Goal: Transaction & Acquisition: Purchase product/service

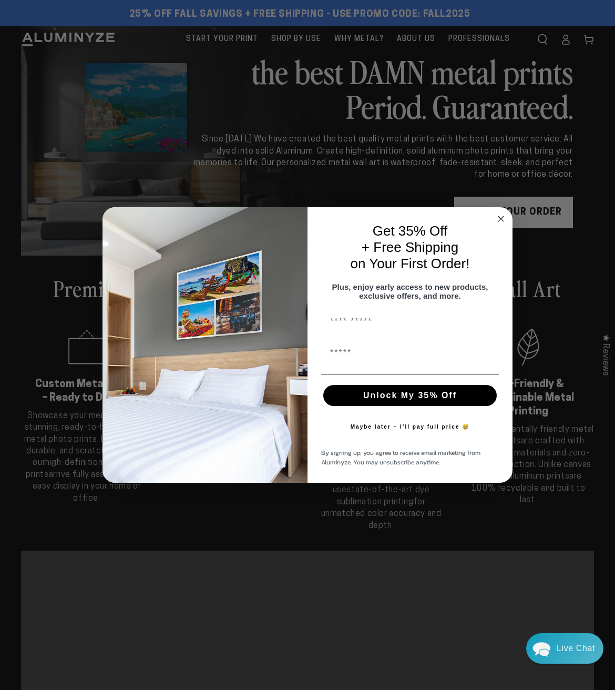
click at [500, 216] on circle "Close dialog" at bounding box center [501, 219] width 12 height 12
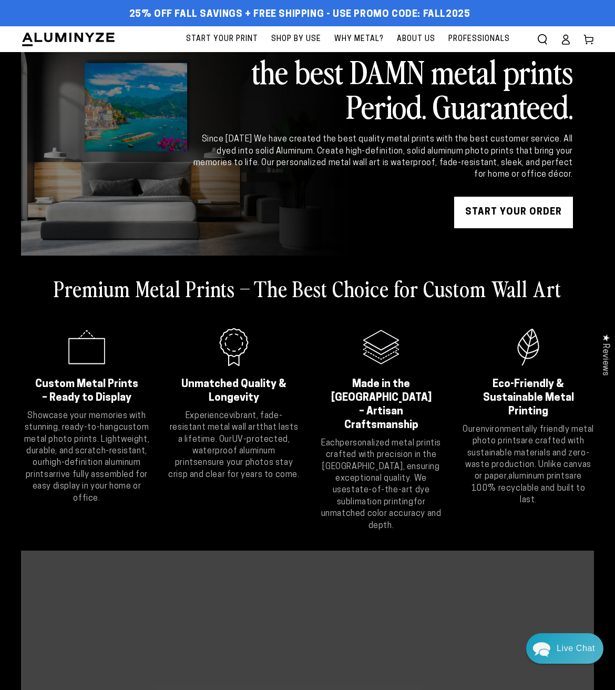
click at [416, 39] on span "About Us" at bounding box center [416, 39] width 38 height 13
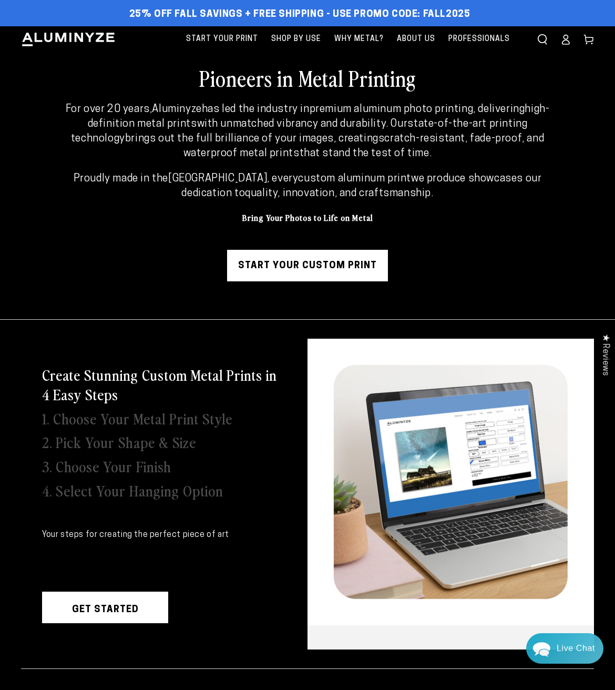
click at [104, 607] on link "Get Started" at bounding box center [105, 607] width 126 height 32
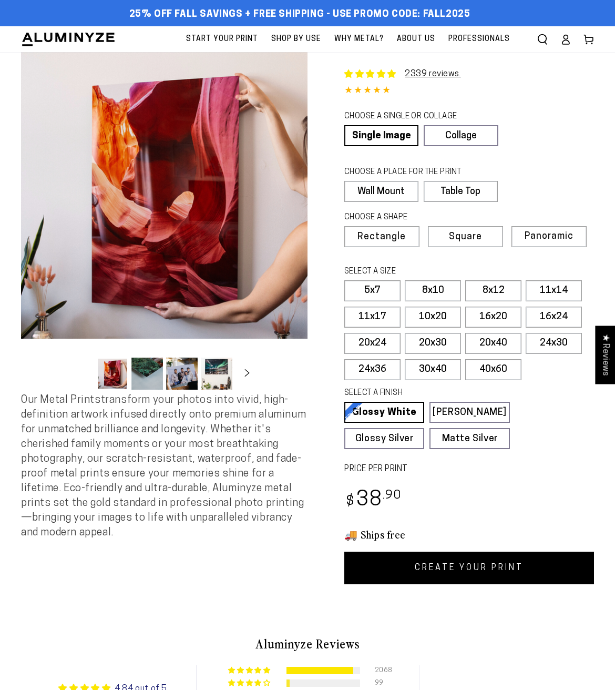
select select "**********"
click at [460, 237] on span "Square" at bounding box center [465, 236] width 32 height 9
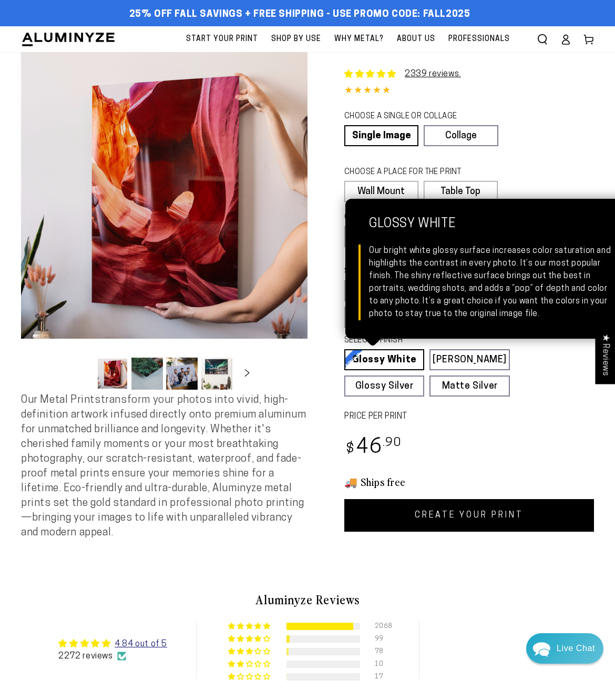
click at [377, 358] on link "Glossy White Glossy White Our bright white glossy surface increases color satur…" at bounding box center [384, 359] width 80 height 21
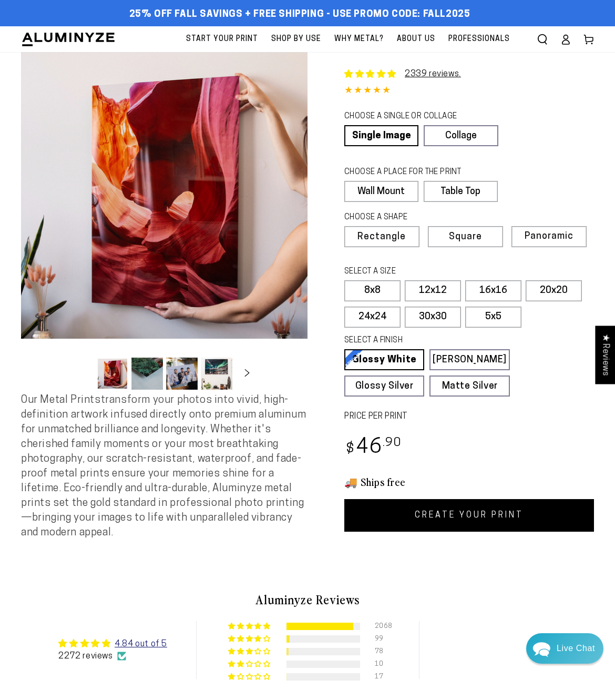
click at [520, 427] on div "2339 reviews. Single Product 4.84 / 5.0 (2272) 2272 total reviews CHOOSE A SING…" at bounding box center [451, 291] width 286 height 479
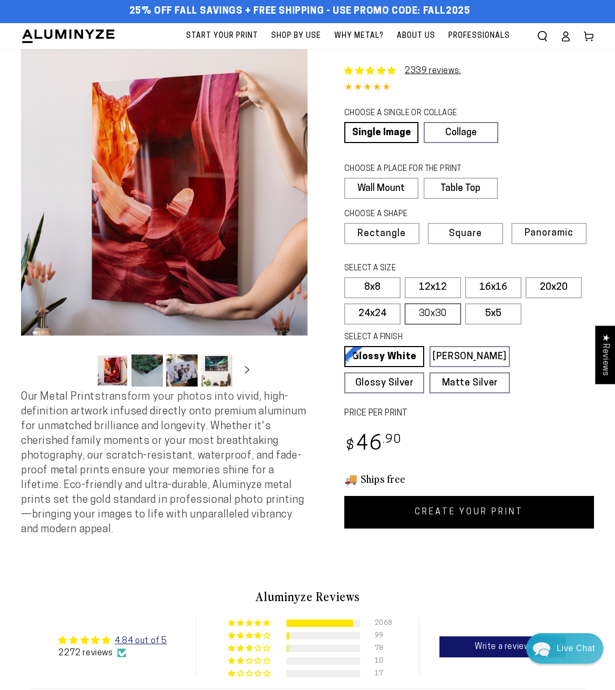
click at [424, 311] on label "30x30" at bounding box center [433, 313] width 56 height 21
click at [557, 286] on label "20x20" at bounding box center [554, 287] width 56 height 21
click at [426, 311] on label "30x30" at bounding box center [433, 313] width 56 height 21
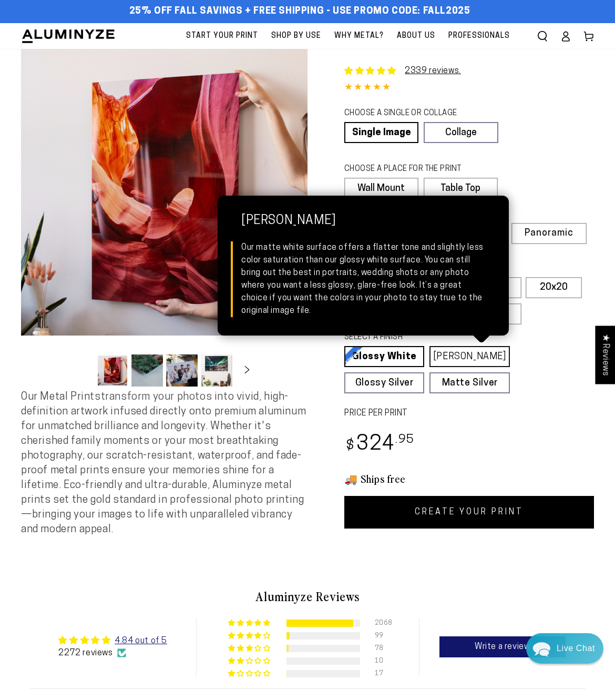
click at [468, 353] on link "Matte White Matte White Our matte white surface offers a flatter tone and sligh…" at bounding box center [469, 356] width 80 height 21
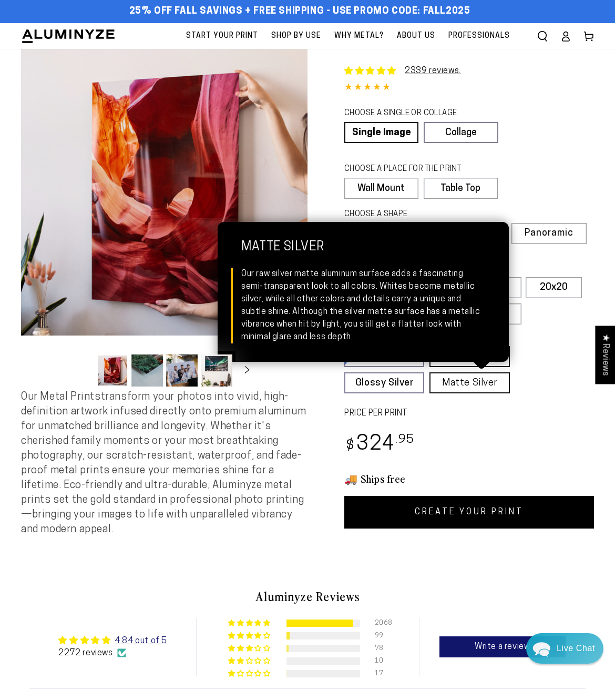
click at [463, 382] on link "Matte Silver Matte Silver Our raw silver matte aluminum surface adds a fascinat…" at bounding box center [469, 382] width 80 height 21
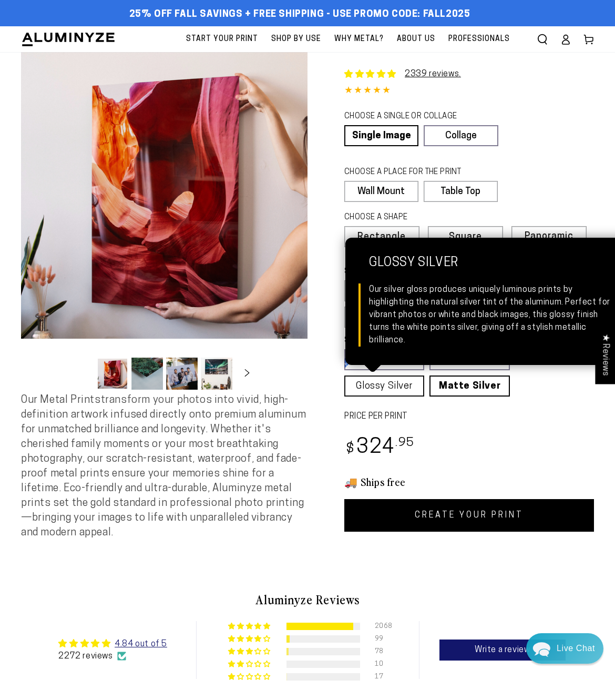
click at [384, 385] on link "Glossy Silver Glossy Silver Our silver gloss produces uniquely luminous prints …" at bounding box center [384, 385] width 80 height 21
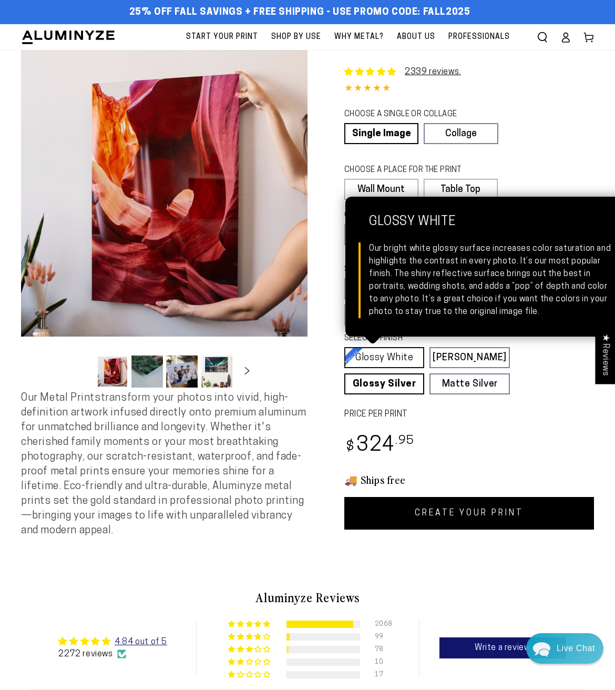
click at [385, 354] on link "Glossy White Glossy White Our bright white glossy surface increases color satur…" at bounding box center [384, 357] width 80 height 21
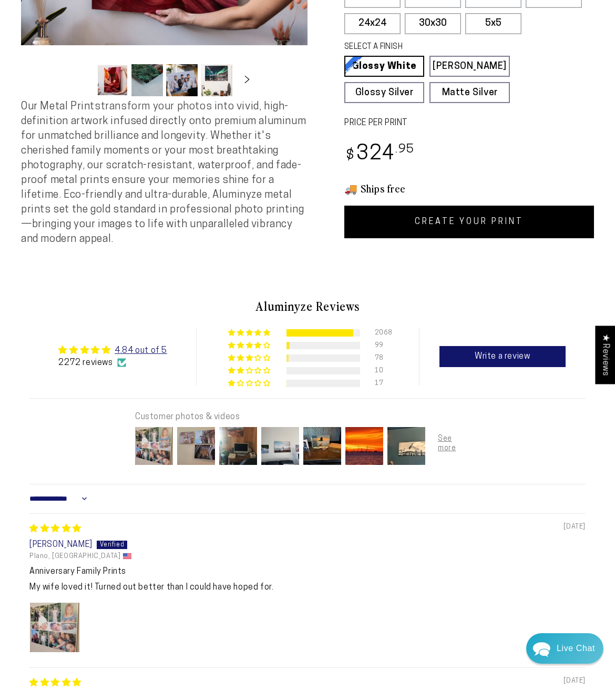
scroll to position [301, 0]
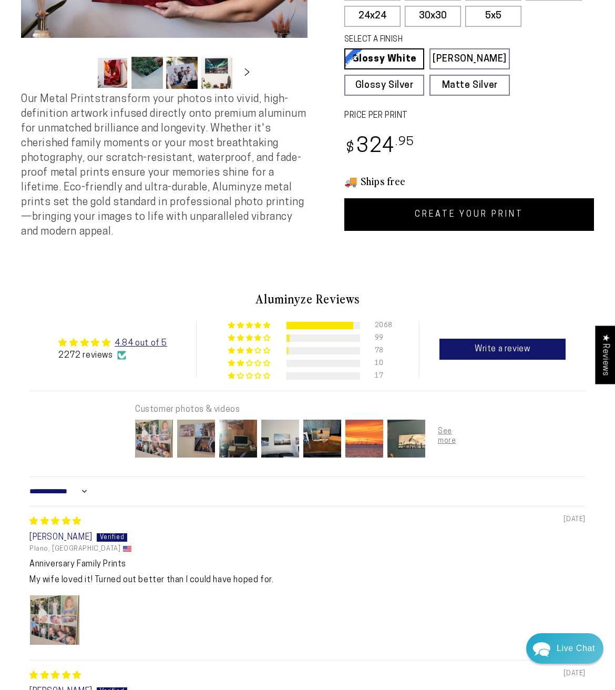
click at [365, 435] on img at bounding box center [364, 438] width 42 height 42
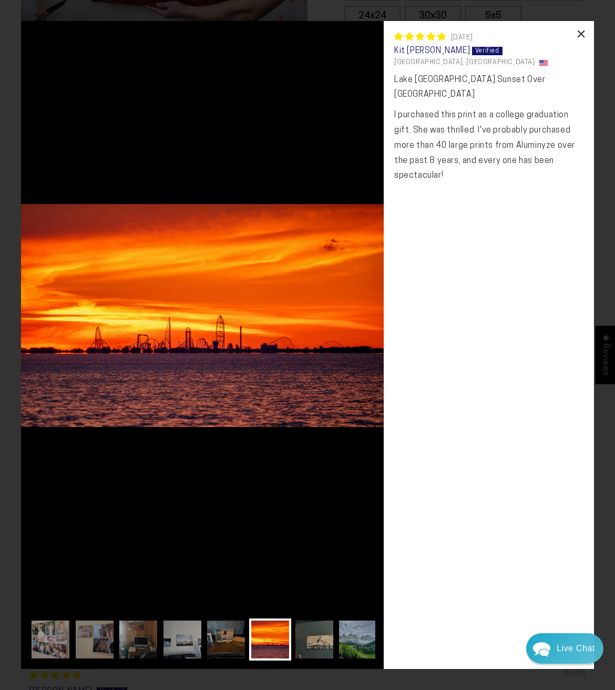
click at [581, 30] on div "×" at bounding box center [581, 33] width 25 height 25
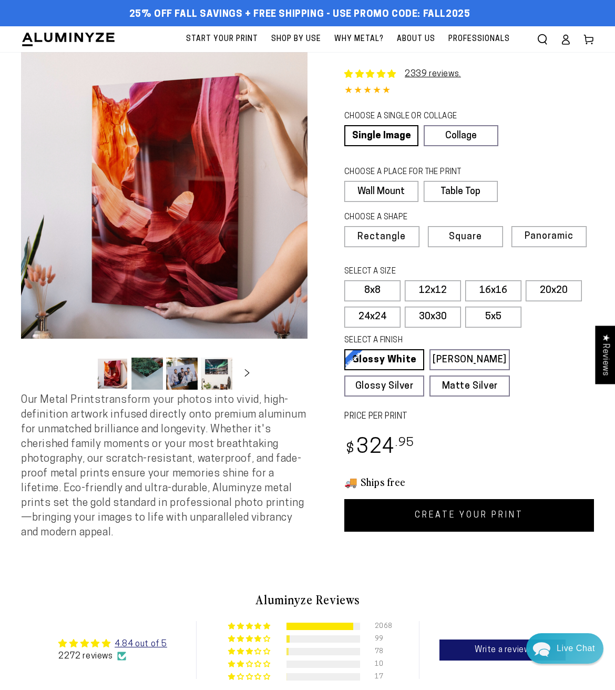
scroll to position [0, 0]
